Goal: Navigation & Orientation: Find specific page/section

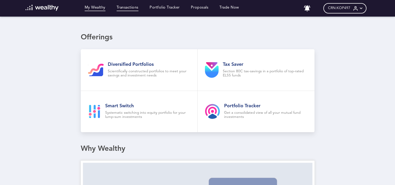
click at [133, 9] on link "Transactions" at bounding box center [128, 8] width 22 height 6
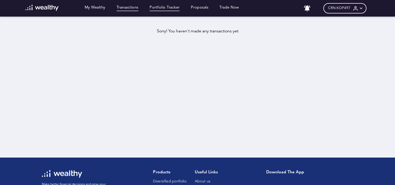
click at [160, 8] on link "Portfolio Tracker" at bounding box center [165, 8] width 30 height 6
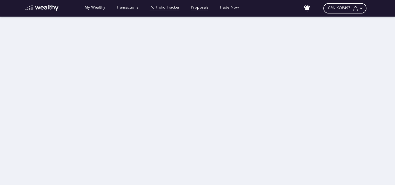
click at [197, 6] on link "Proposals" at bounding box center [200, 8] width 18 height 6
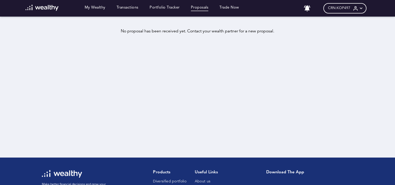
click at [347, 8] on span "CRN: KOP497" at bounding box center [339, 8] width 22 height 4
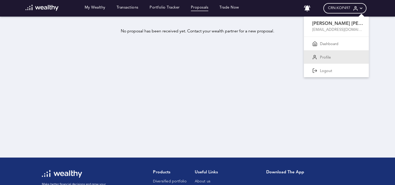
click at [332, 52] on div "Profile" at bounding box center [336, 57] width 65 height 14
